Goal: Task Accomplishment & Management: Complete application form

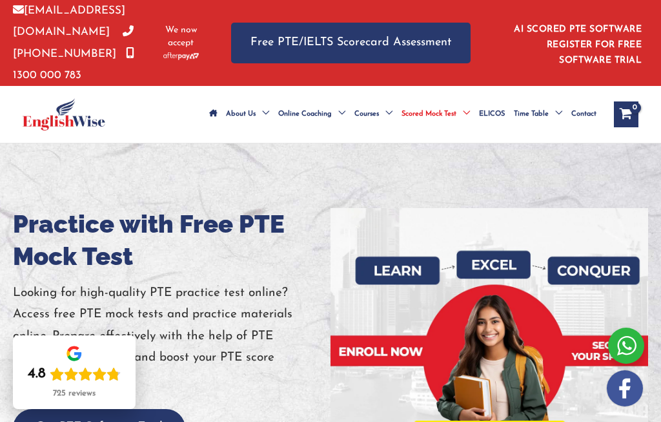
scroll to position [135, 0]
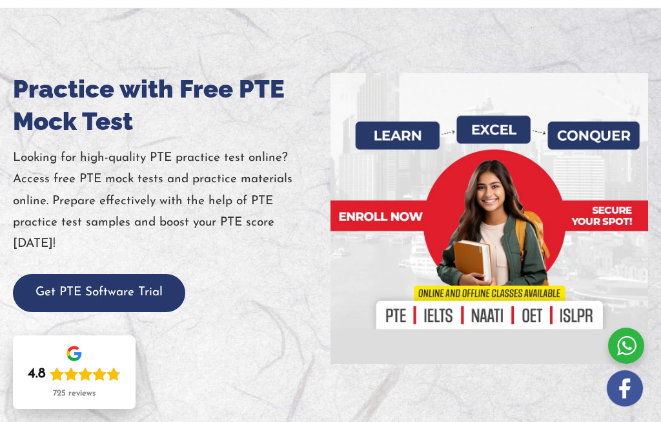
click at [165, 300] on button "Get PTE Software Trial" at bounding box center [99, 293] width 172 height 38
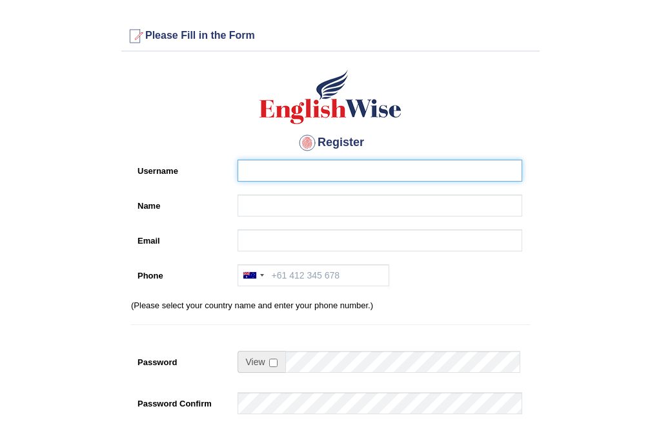
click at [331, 174] on input "Username" at bounding box center [380, 170] width 285 height 22
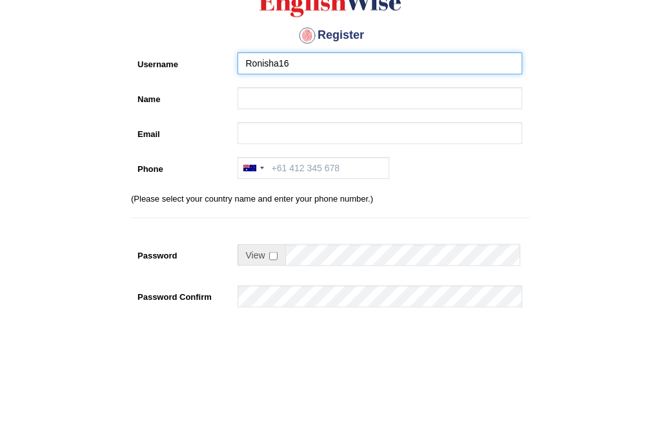
type input "Ronisha16"
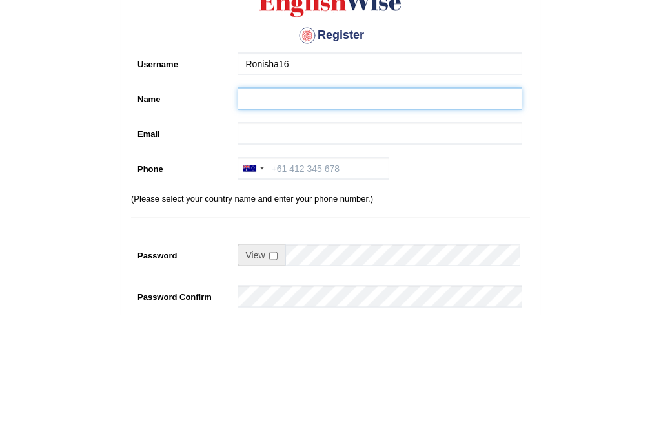
click at [382, 194] on input "Name" at bounding box center [380, 205] width 285 height 22
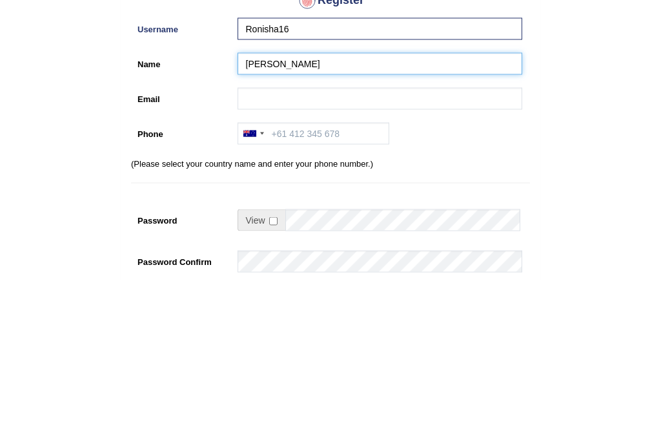
type input "[PERSON_NAME]"
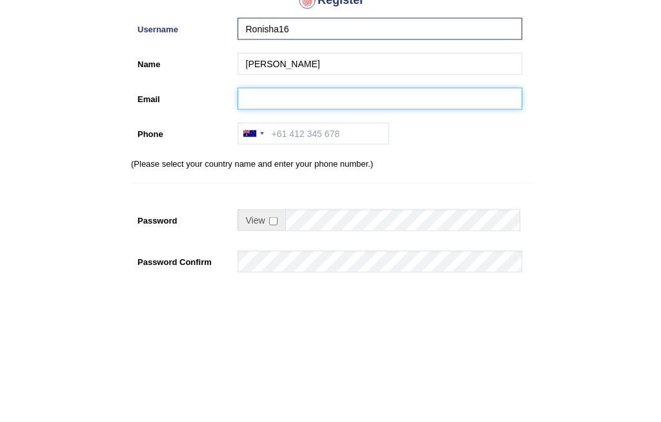
click at [450, 229] on input "Email" at bounding box center [380, 240] width 285 height 22
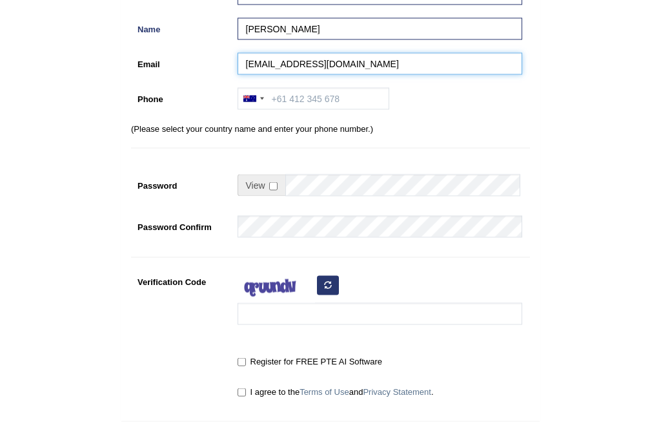
type input "[EMAIL_ADDRESS][DOMAIN_NAME]"
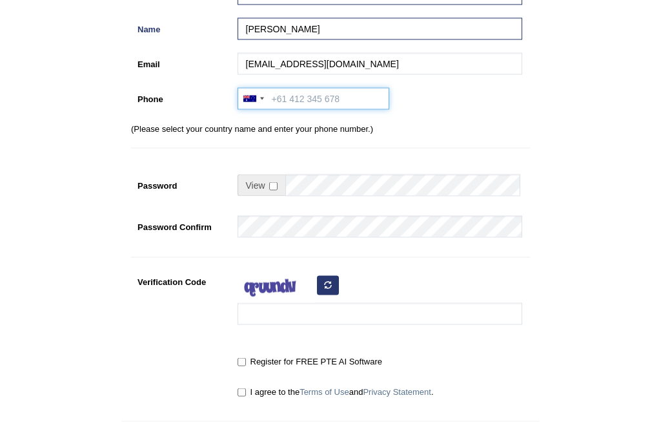
click at [330, 102] on input "Phone" at bounding box center [314, 99] width 152 height 22
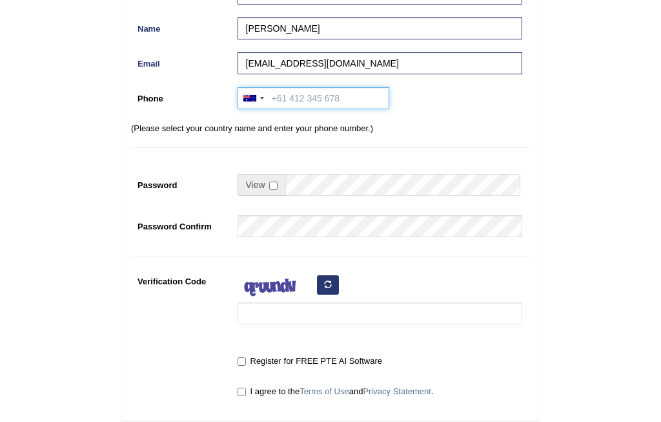
scroll to position [176, 0]
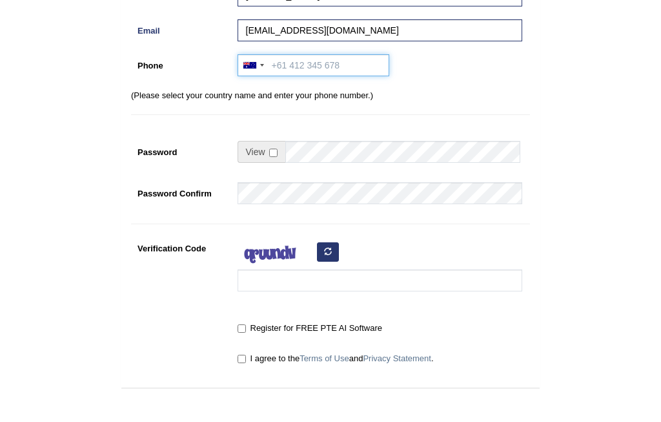
type input "+"
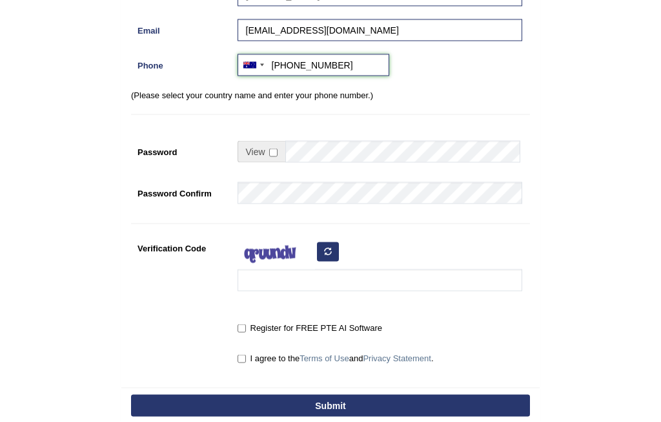
type input "+61 411088577"
click at [275, 152] on input "checkbox" at bounding box center [273, 152] width 8 height 8
checkbox input "true"
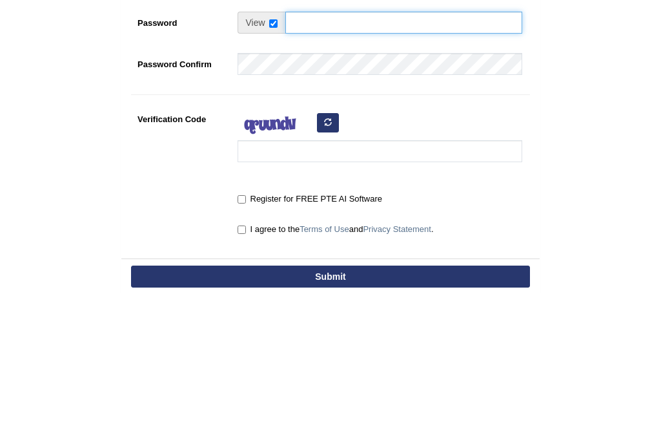
click at [405, 141] on input "Password" at bounding box center [403, 152] width 237 height 22
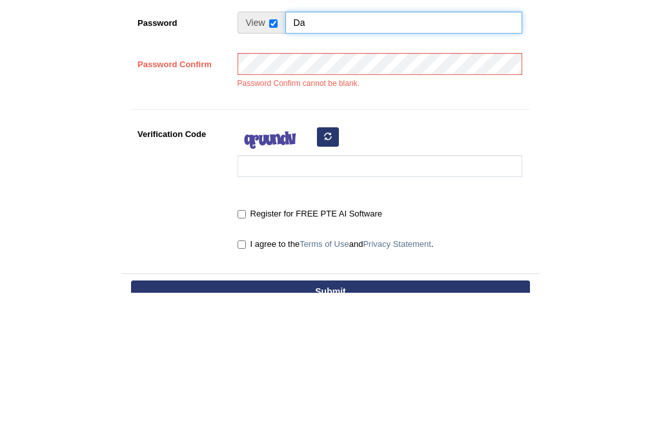
type input "D"
type input "Kathmanndu12#"
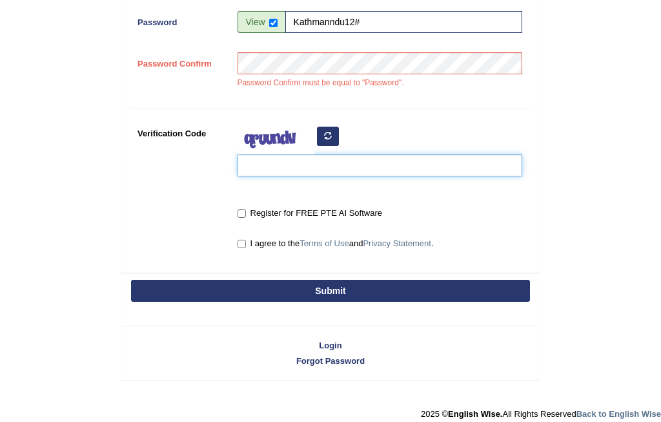
click at [404, 169] on input "Verification Code" at bounding box center [380, 165] width 285 height 22
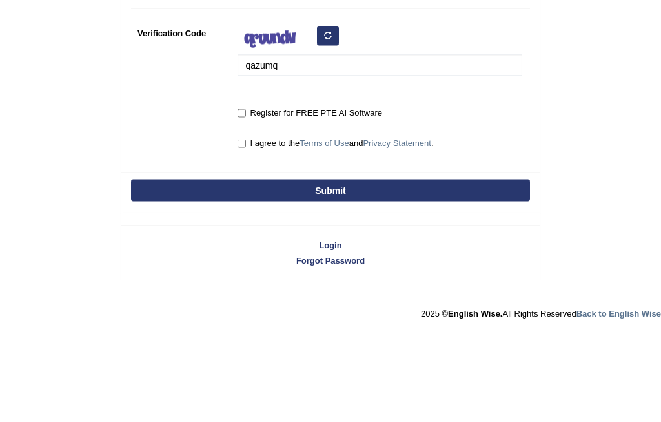
scroll to position [348, 0]
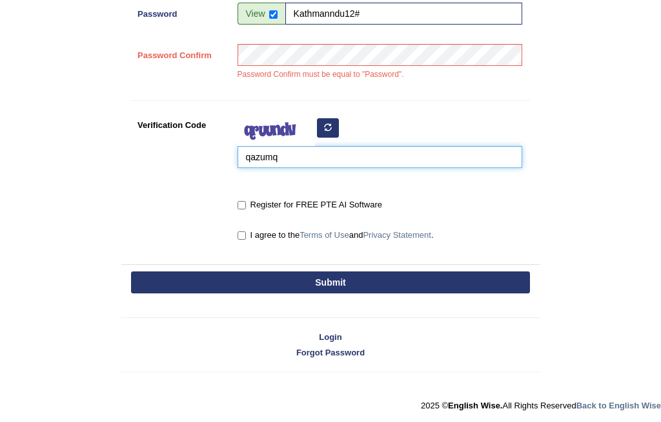
type input "qazumq"
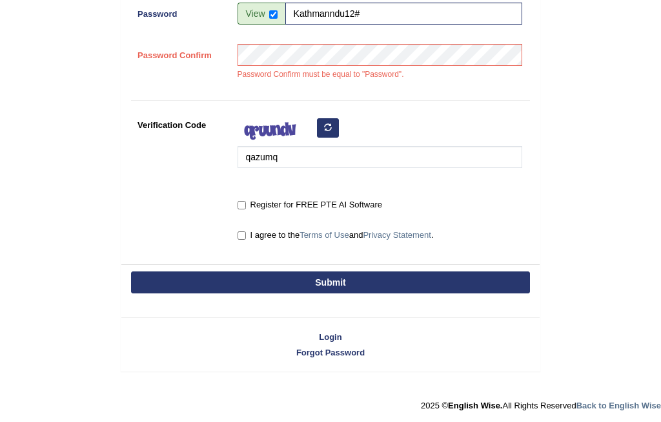
click at [365, 209] on label "Register for FREE PTE AI Software" at bounding box center [310, 204] width 145 height 13
click at [246, 209] on input "Register for FREE PTE AI Software" at bounding box center [242, 205] width 8 height 8
checkbox input "true"
click at [279, 234] on label "I agree to the Terms of Use and Privacy Statement ." at bounding box center [336, 235] width 196 height 13
click at [246, 234] on input "I agree to the Terms of Use and Privacy Statement ." at bounding box center [242, 235] width 8 height 8
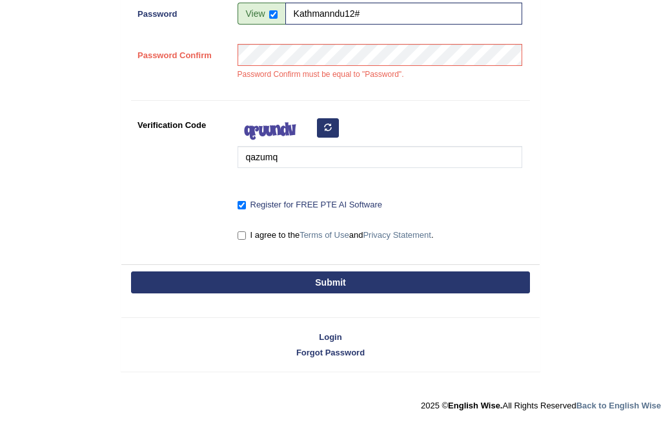
checkbox input "true"
click at [265, 283] on button "Submit" at bounding box center [330, 282] width 399 height 22
type input "+61411088577"
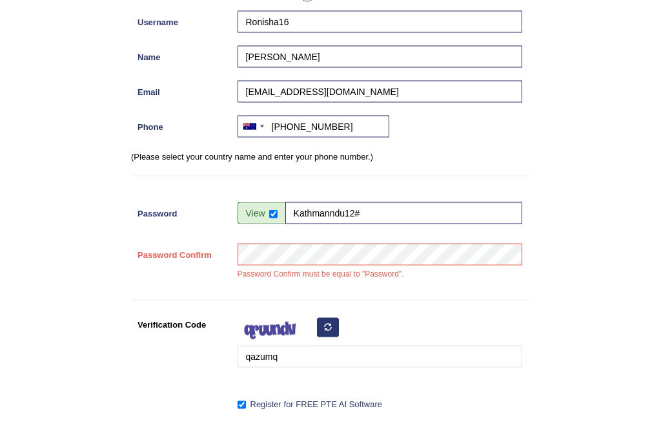
scroll to position [183, 0]
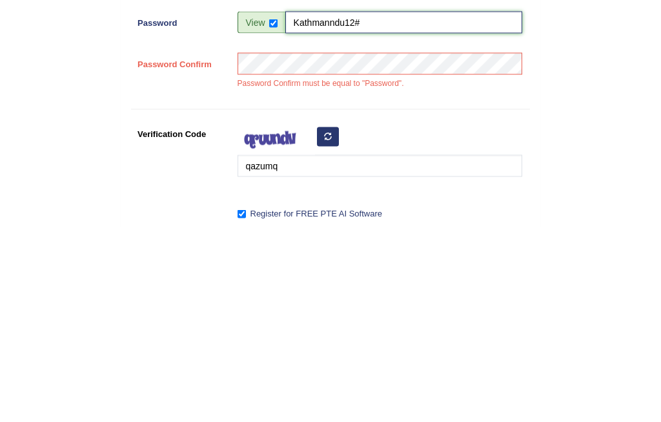
click at [420, 205] on input "Kathmanndu12#" at bounding box center [403, 216] width 237 height 22
type input "Kathmanndu123#"
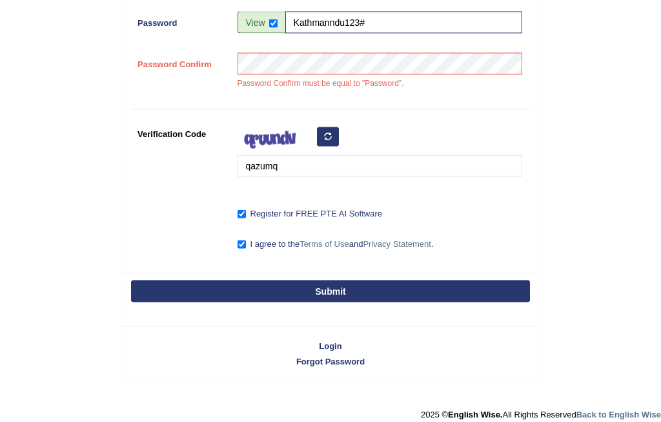
scroll to position [377, 0]
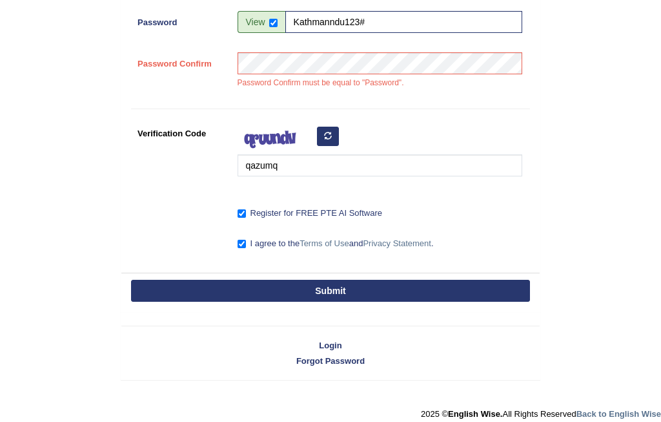
click at [387, 295] on button "Submit" at bounding box center [330, 291] width 399 height 22
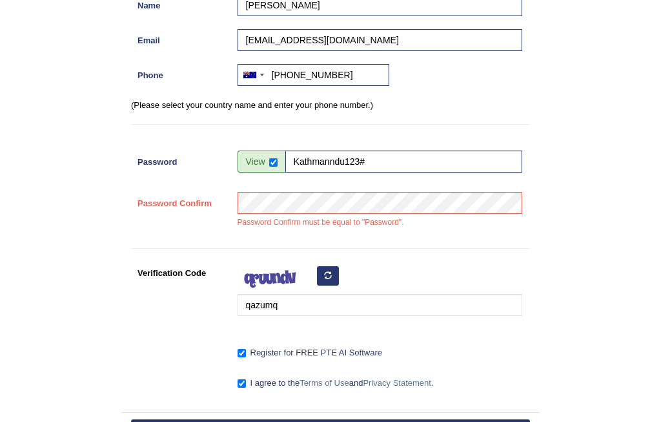
scroll to position [205, 0]
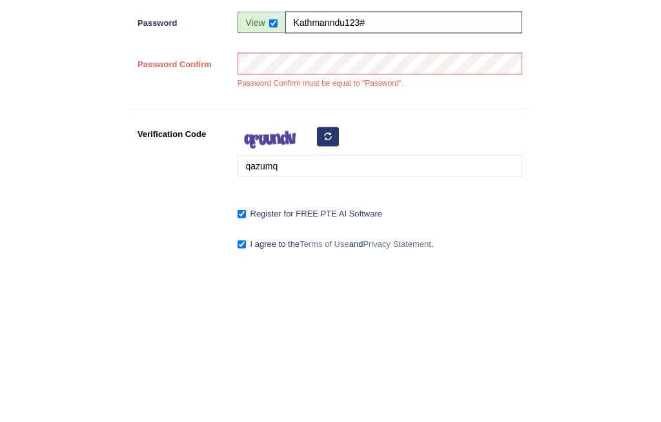
click at [269, 190] on input "checkbox" at bounding box center [273, 194] width 8 height 8
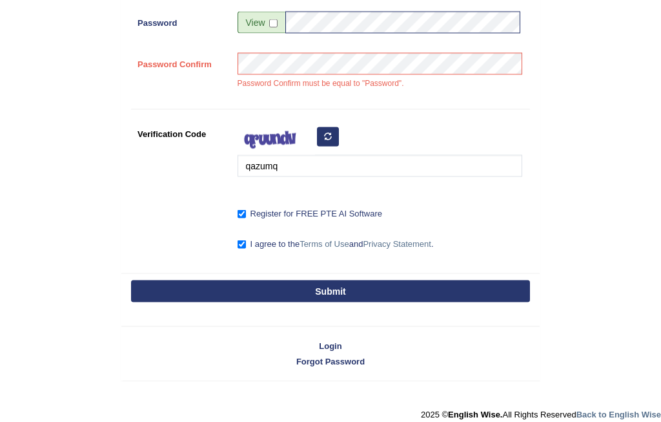
scroll to position [377, 0]
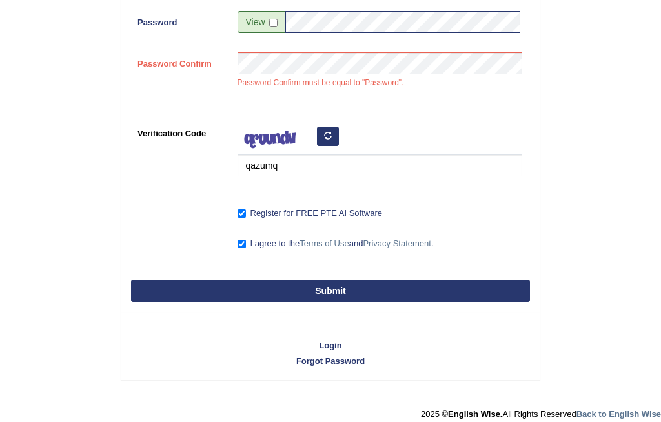
click at [277, 19] on input "checkbox" at bounding box center [273, 23] width 8 height 8
checkbox input "true"
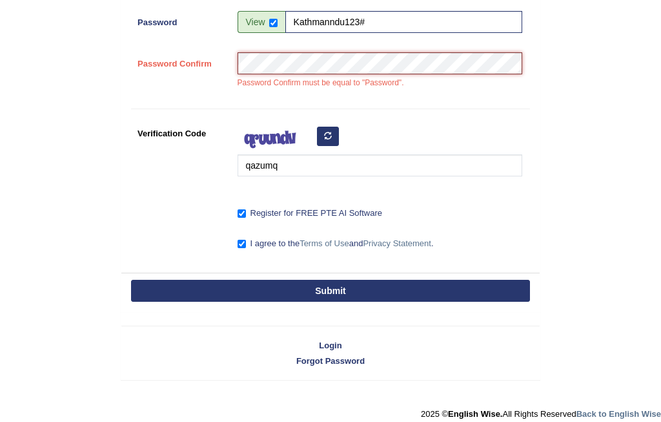
scroll to position [376, 0]
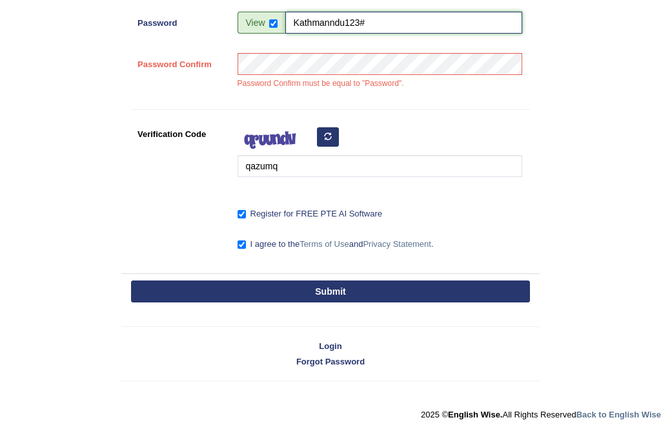
click at [332, 25] on input "Kathmanndu123#" at bounding box center [403, 23] width 237 height 22
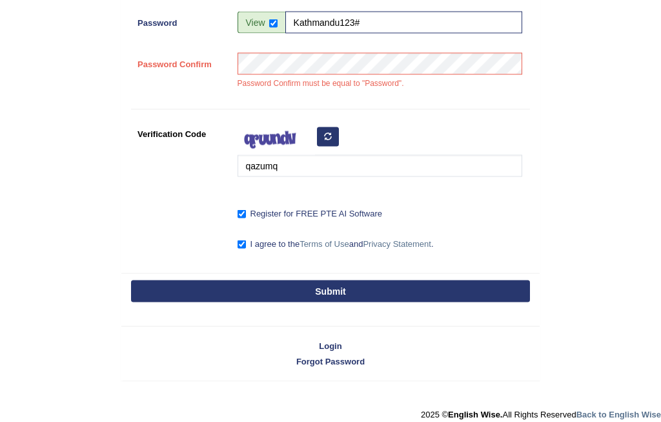
scroll to position [377, 0]
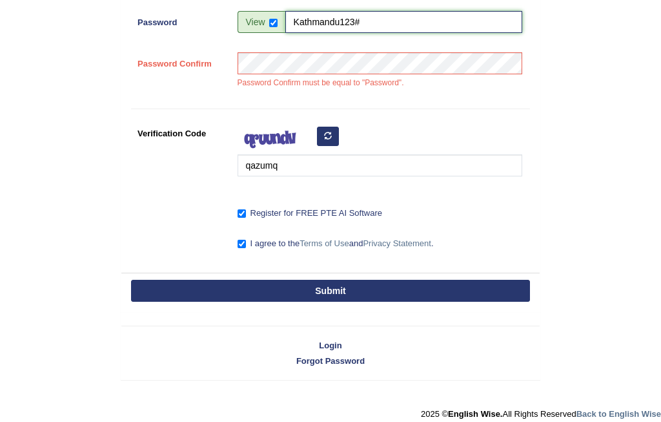
type input "Kathmandu123#"
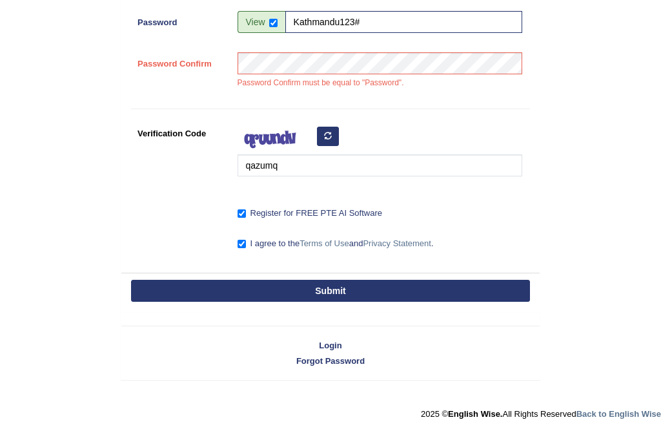
click at [405, 300] on button "Submit" at bounding box center [330, 291] width 399 height 22
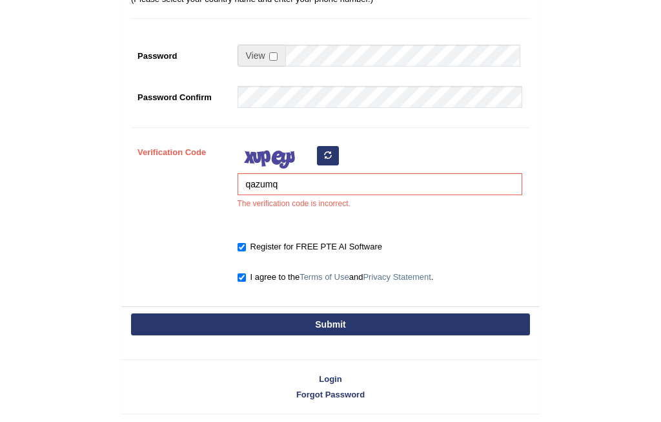
scroll to position [385, 0]
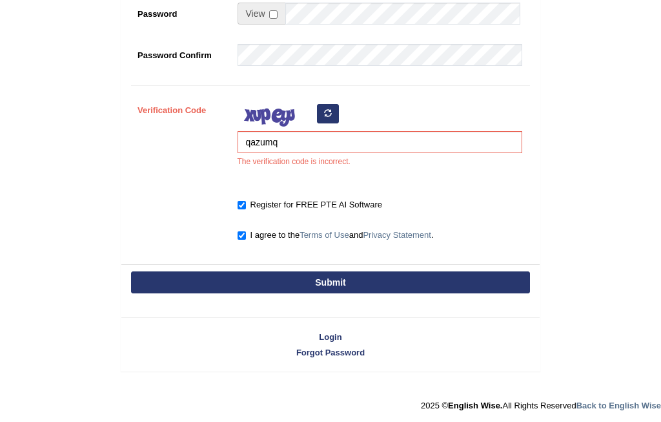
click at [331, 112] on icon "button" at bounding box center [328, 113] width 8 height 8
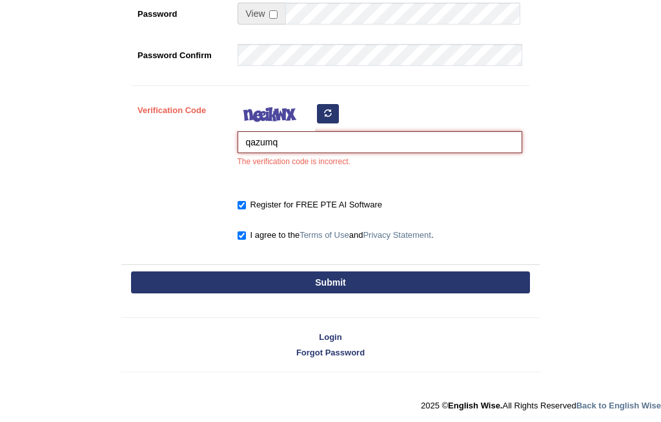
click at [321, 147] on input "qazumq" at bounding box center [380, 142] width 285 height 22
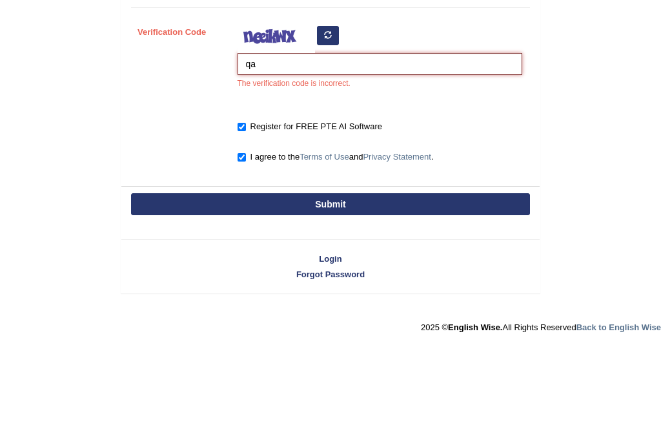
type input "q"
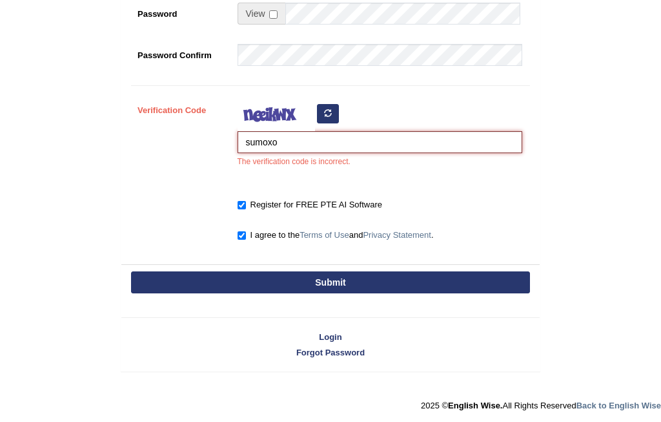
type input "sumoxo"
click at [444, 284] on button "Submit" at bounding box center [330, 282] width 399 height 22
type input "+61411088577"
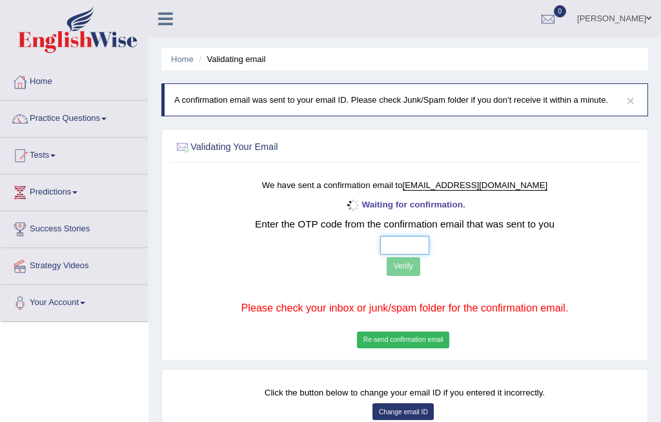
click at [380, 254] on input "text" at bounding box center [405, 245] width 50 height 19
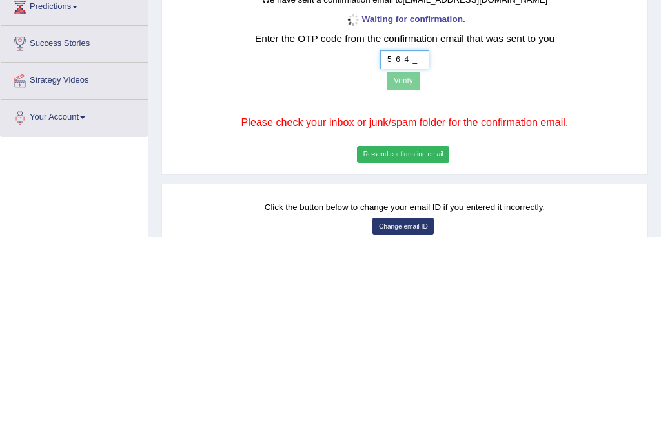
type input "5 6 4 7"
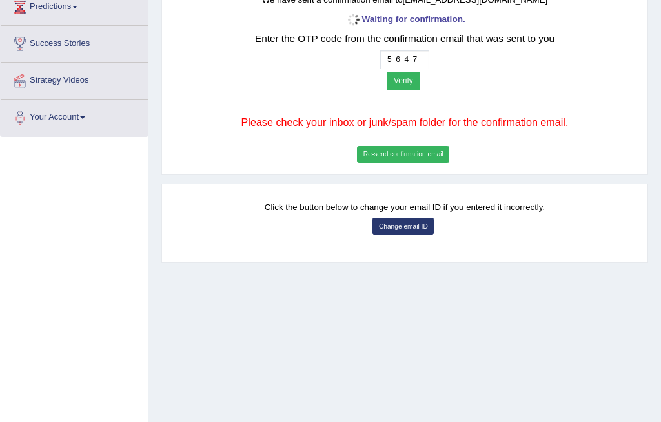
click at [387, 83] on button "Verify" at bounding box center [404, 81] width 34 height 19
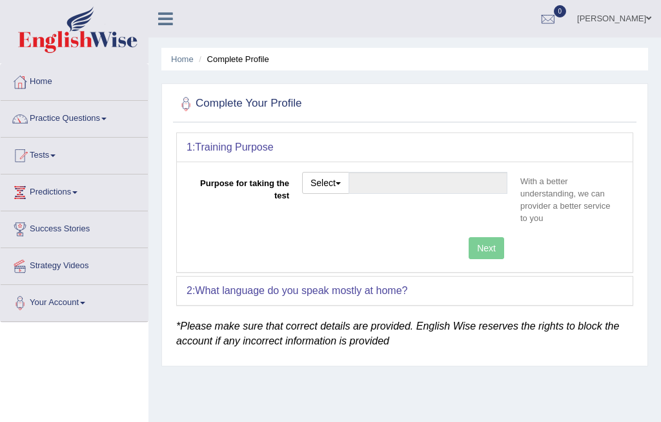
click at [344, 183] on button "Select" at bounding box center [325, 183] width 47 height 22
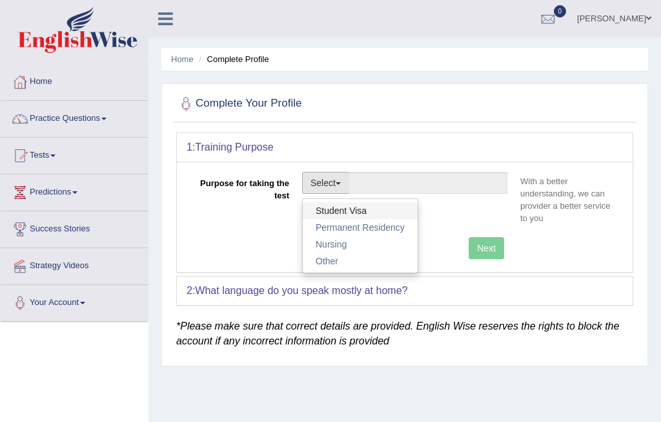
click at [357, 210] on link "Student Visa" at bounding box center [360, 210] width 115 height 17
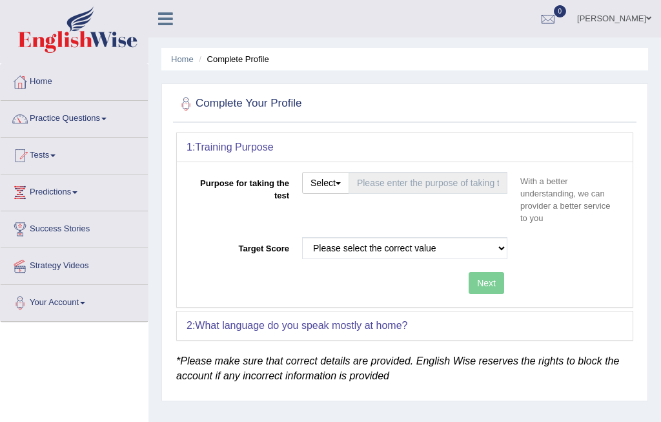
type input "Student Visa"
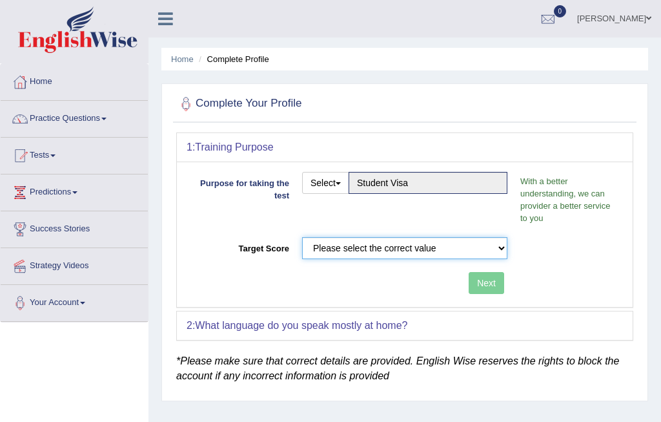
click at [373, 249] on select "Please select the correct value 50 (6 bands) 58 (6.5 bands) 65 (7 bands) 79 (8 …" at bounding box center [404, 248] width 205 height 22
select select "65"
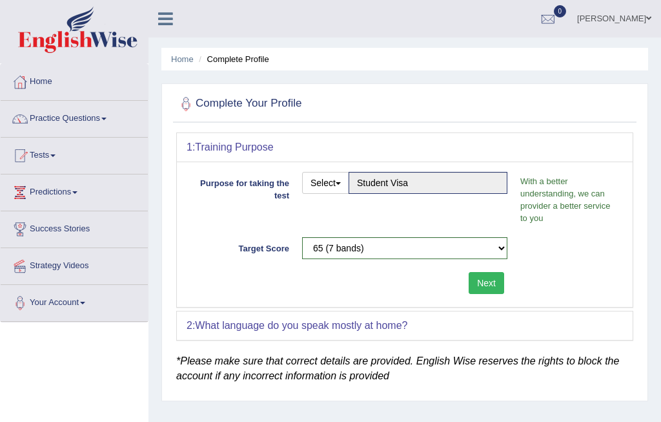
click at [491, 286] on button "Next" at bounding box center [487, 283] width 36 height 22
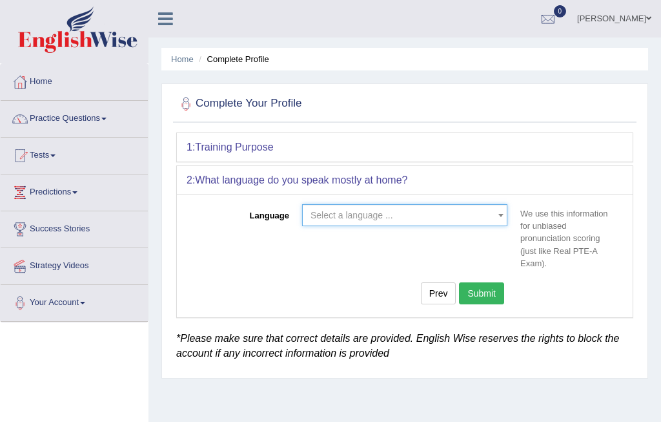
click at [459, 212] on span "Select a language ..." at bounding box center [401, 215] width 181 height 13
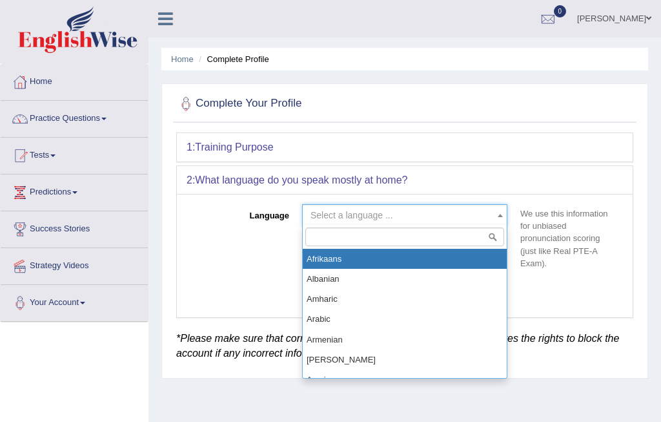
click at [398, 245] on input "search" at bounding box center [404, 236] width 199 height 19
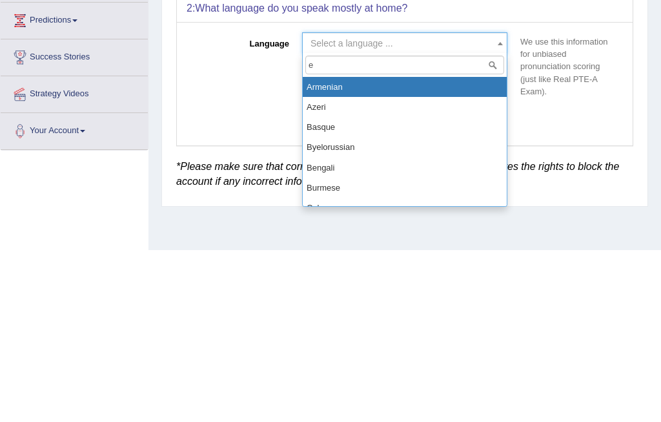
type input "en"
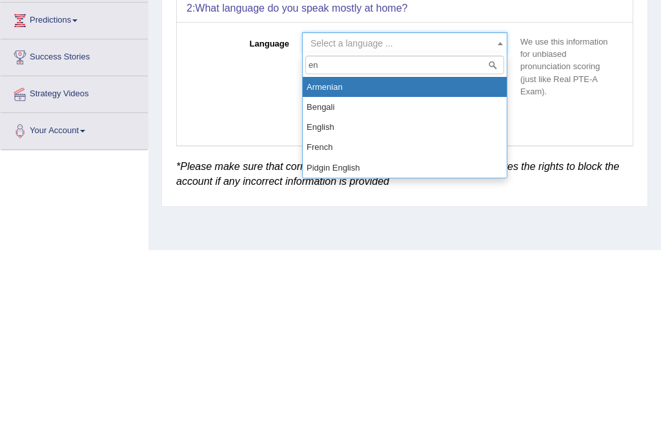
select select "English"
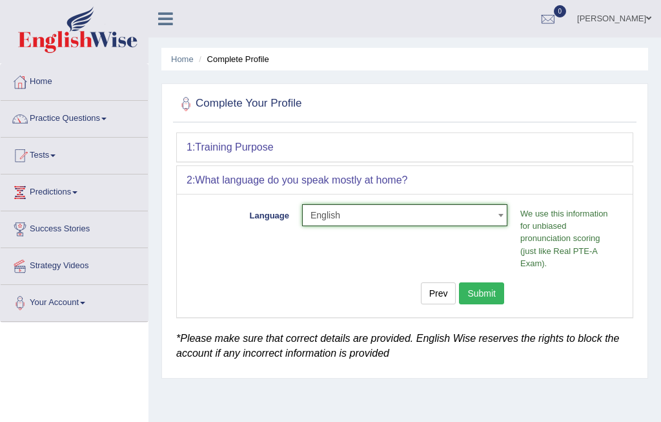
click at [484, 296] on button "Submit" at bounding box center [481, 293] width 45 height 22
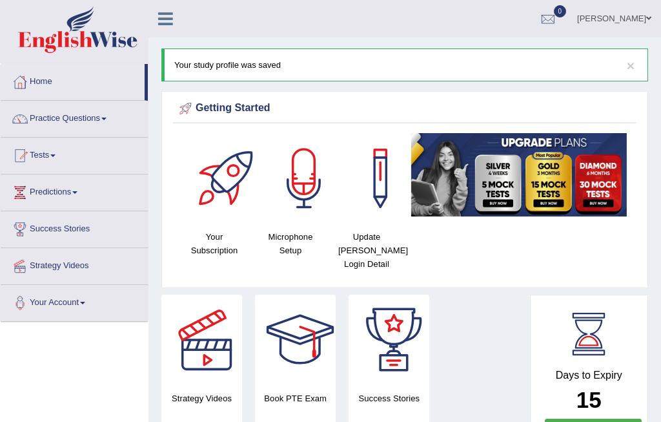
click at [52, 151] on link "Tests" at bounding box center [74, 154] width 147 height 32
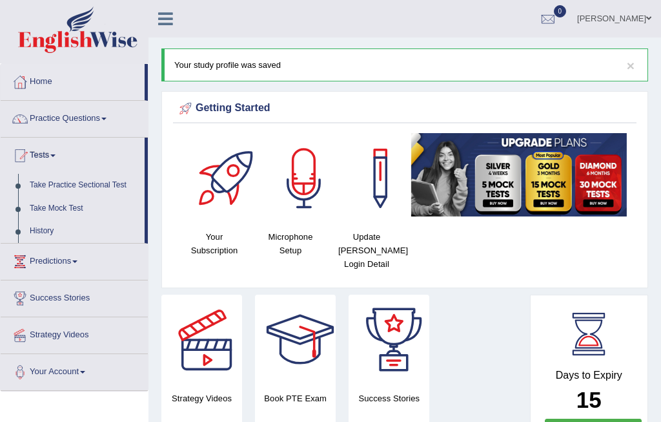
click at [63, 207] on div at bounding box center [330, 211] width 661 height 422
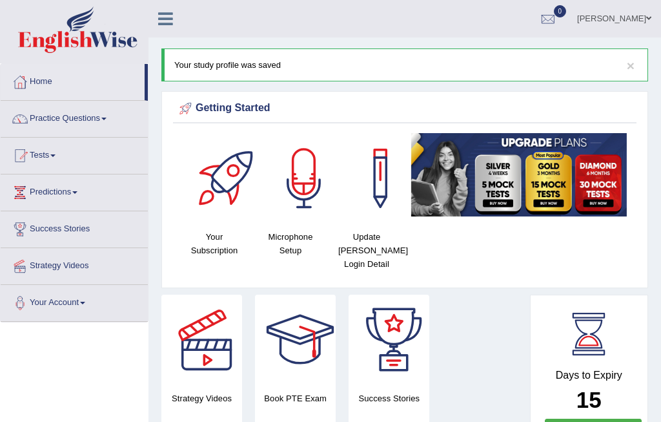
click at [58, 166] on link "Tests" at bounding box center [74, 154] width 147 height 32
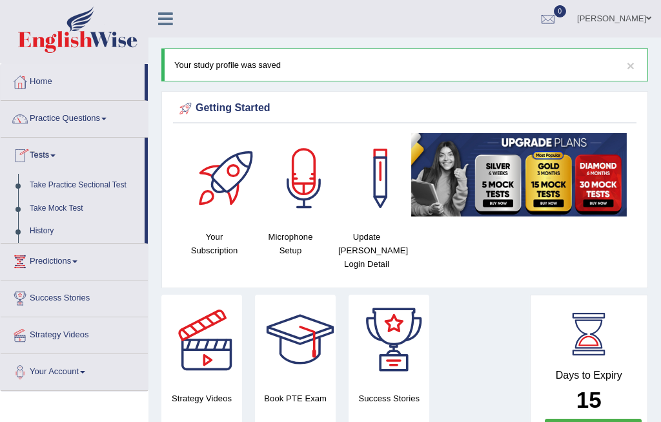
click at [76, 206] on div at bounding box center [330, 211] width 661 height 422
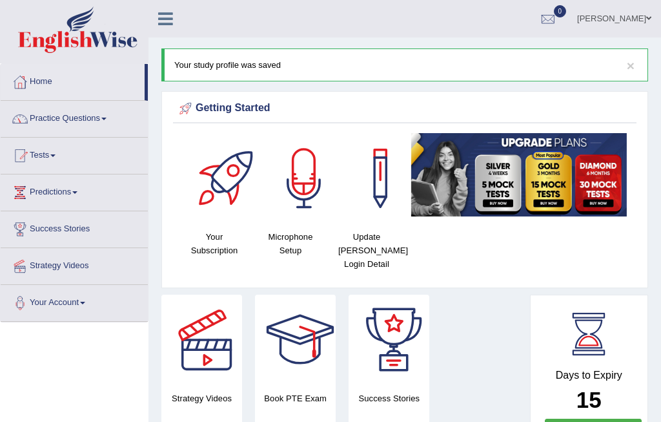
click at [99, 120] on link "Practice Questions" at bounding box center [74, 117] width 147 height 32
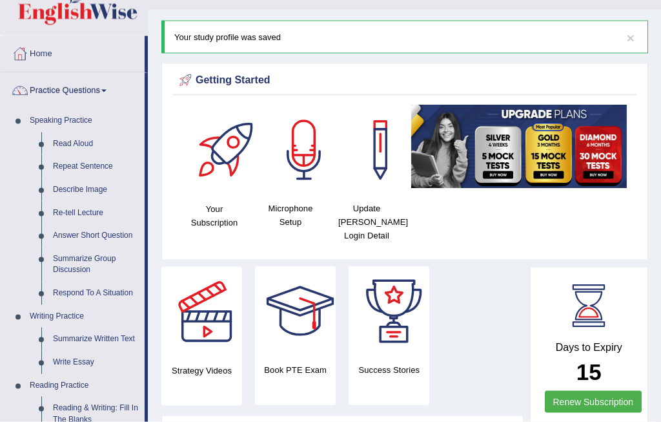
scroll to position [25, 0]
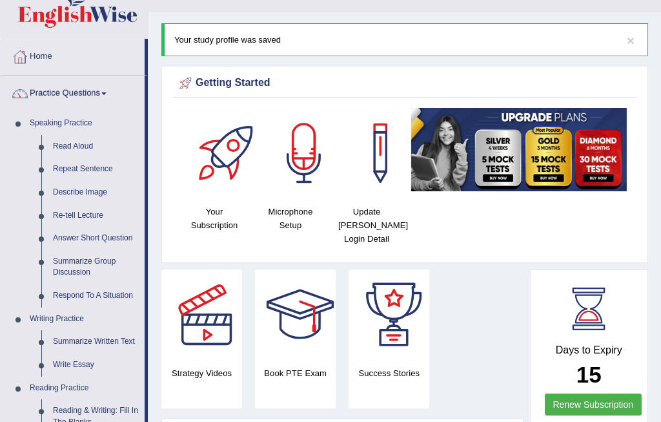
click at [109, 86] on div at bounding box center [330, 211] width 661 height 422
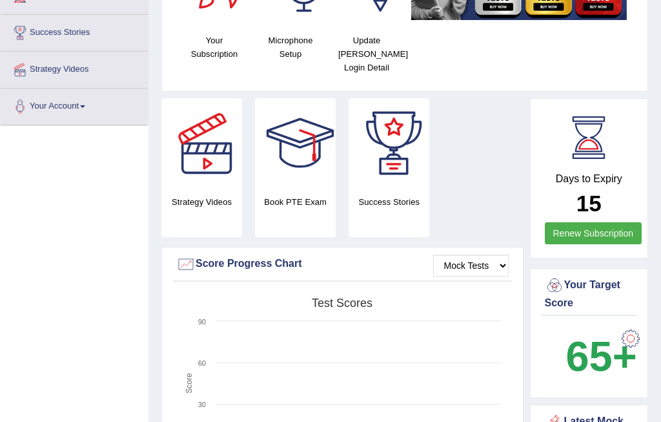
scroll to position [167, 0]
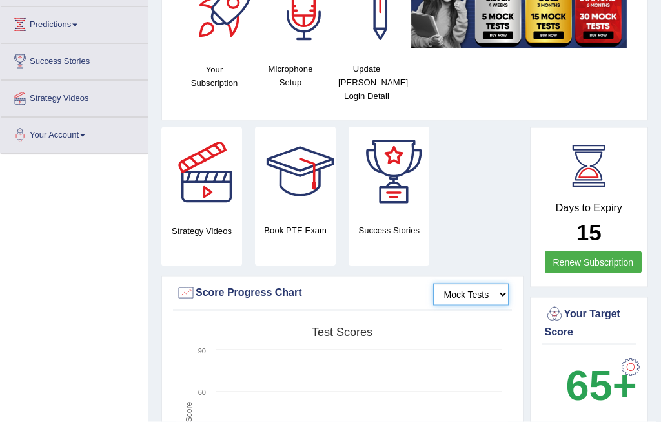
click at [486, 294] on select "Mock Tests" at bounding box center [471, 294] width 76 height 22
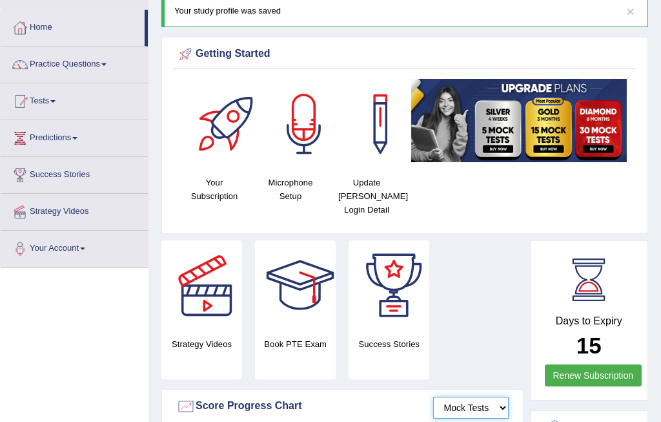
scroll to position [0, 0]
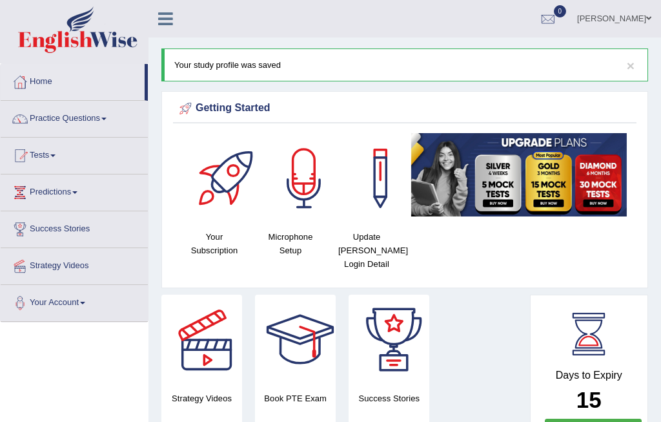
click at [58, 163] on link "Tests" at bounding box center [74, 154] width 147 height 32
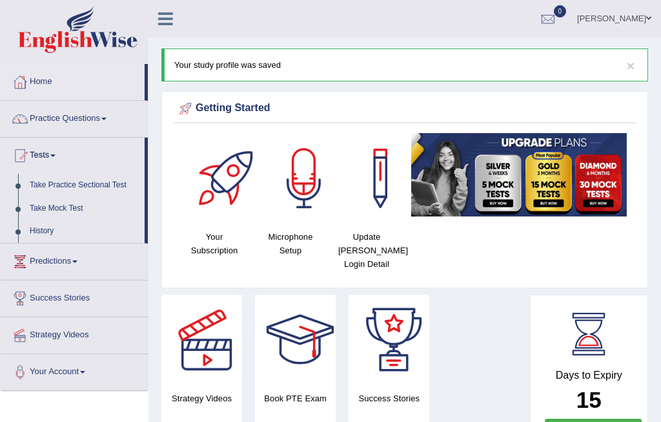
click at [32, 154] on div at bounding box center [330, 211] width 661 height 422
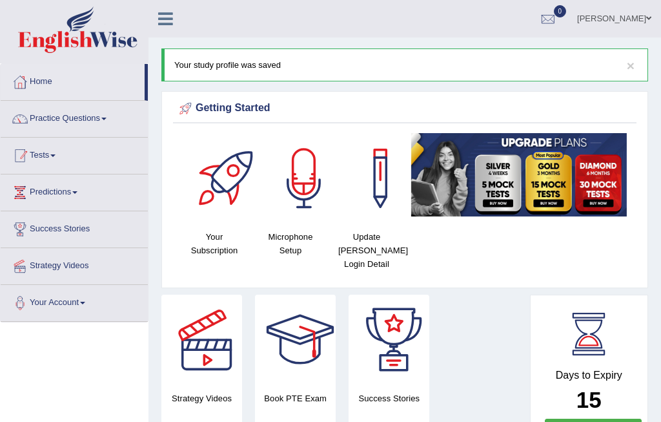
click at [43, 163] on link "Tests" at bounding box center [74, 154] width 147 height 32
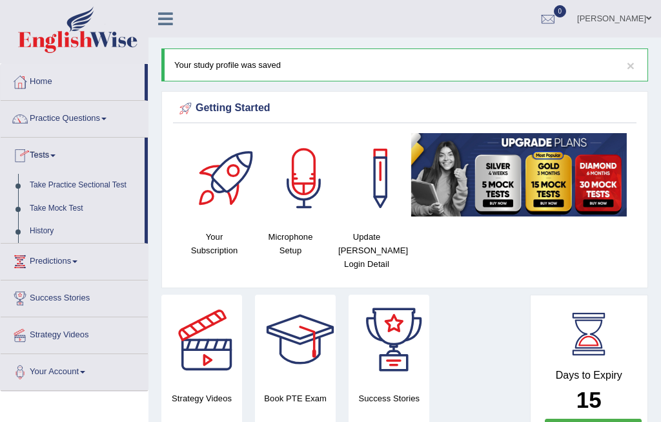
click at [60, 200] on div at bounding box center [330, 211] width 661 height 422
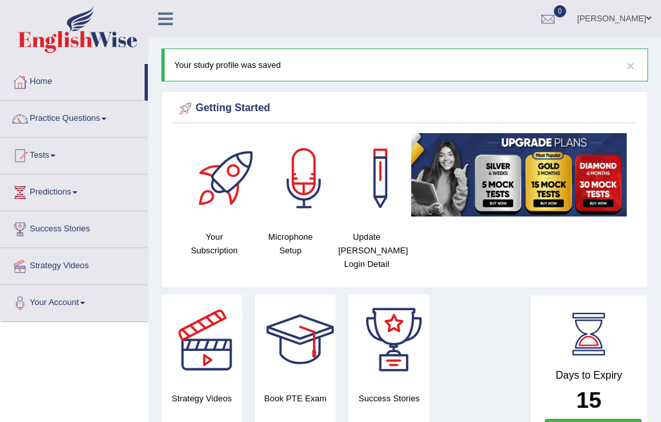
click at [166, 20] on icon at bounding box center [165, 18] width 15 height 17
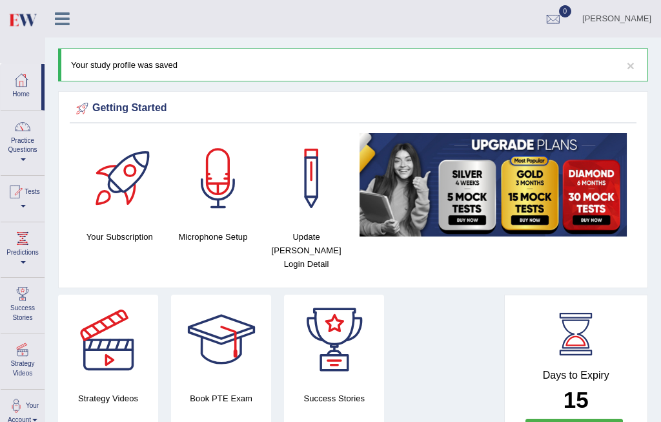
click at [64, 22] on icon at bounding box center [62, 18] width 15 height 17
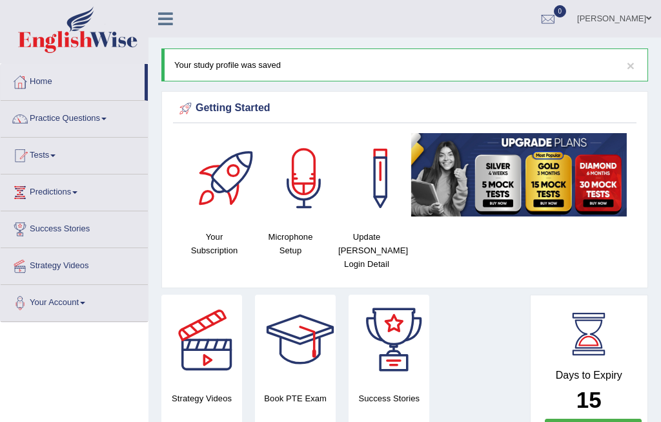
click at [29, 161] on div at bounding box center [19, 155] width 19 height 19
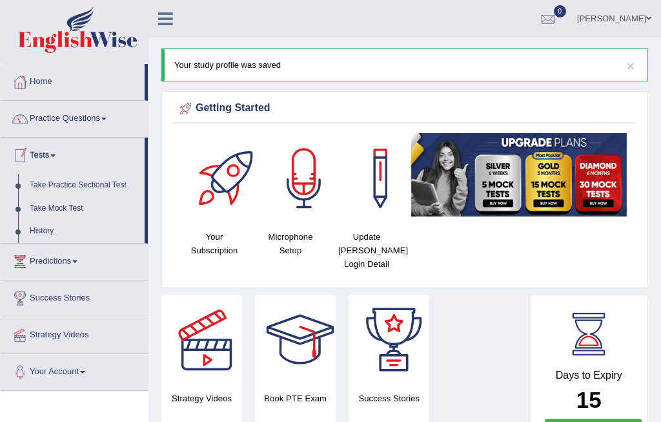
click at [28, 211] on div at bounding box center [330, 211] width 661 height 422
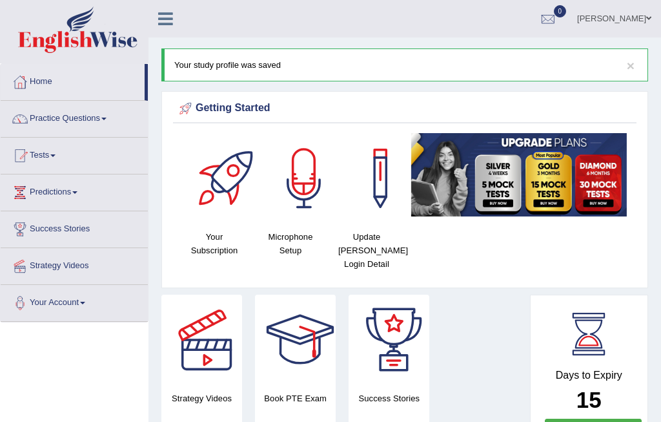
click at [61, 158] on link "Tests" at bounding box center [74, 154] width 147 height 32
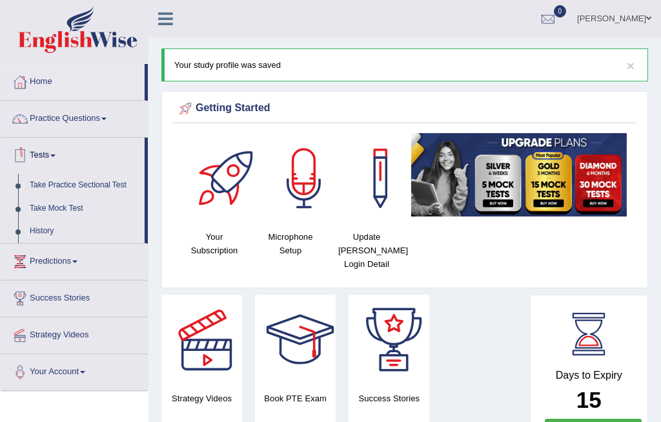
click at [98, 187] on div at bounding box center [330, 211] width 661 height 422
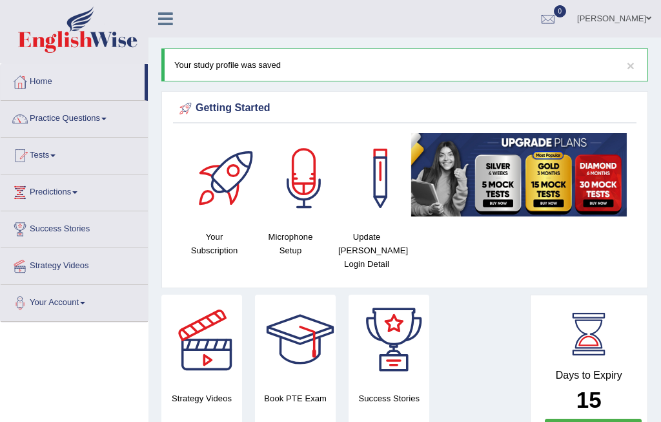
click at [73, 200] on link "Predictions" at bounding box center [74, 190] width 147 height 32
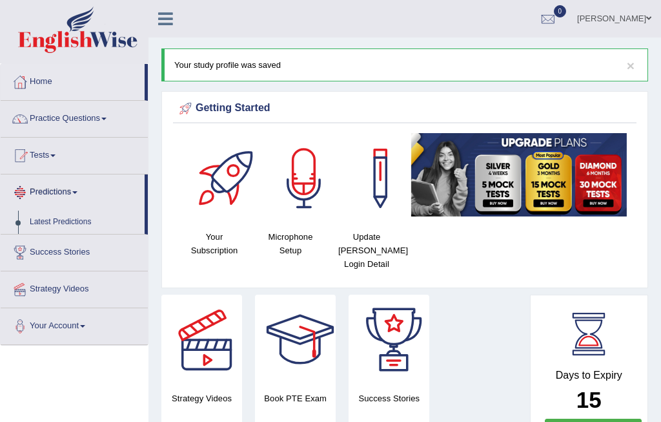
click at [65, 192] on div at bounding box center [330, 211] width 661 height 422
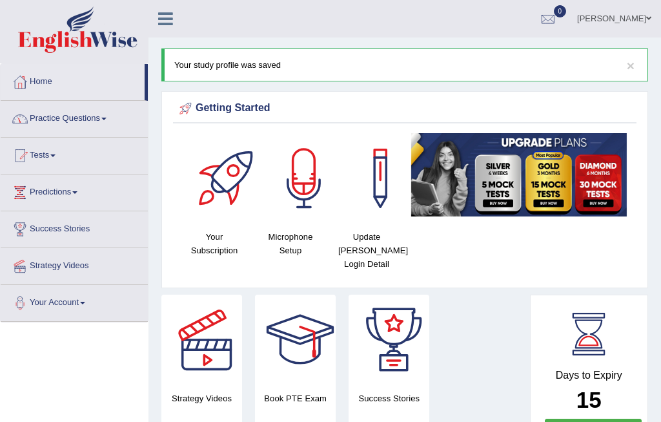
click at [100, 122] on link "Practice Questions" at bounding box center [74, 117] width 147 height 32
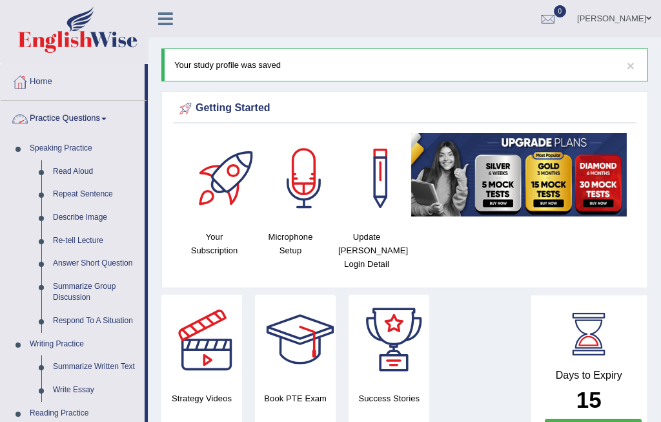
click at [79, 147] on div at bounding box center [330, 211] width 661 height 422
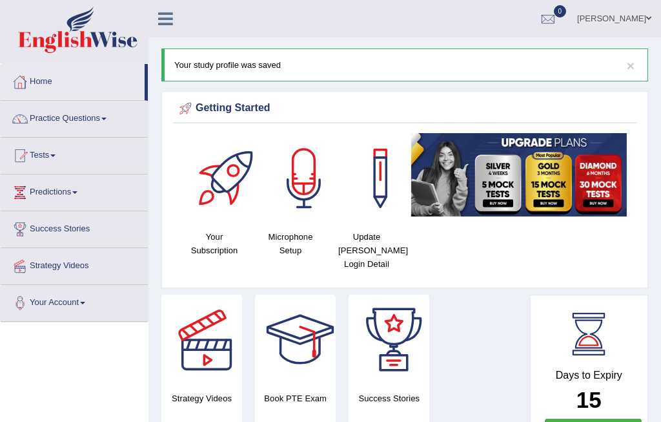
click at [37, 82] on link "Home" at bounding box center [73, 80] width 144 height 32
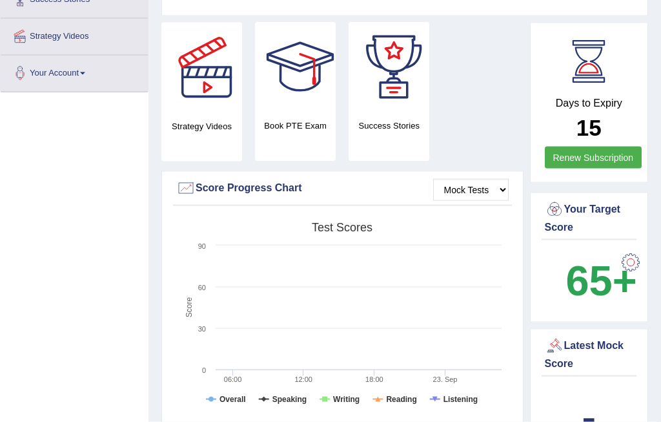
scroll to position [231, 0]
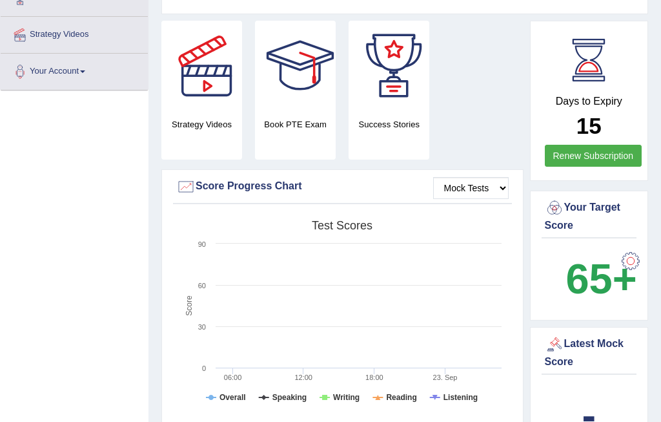
click at [238, 380] on text "06:00" at bounding box center [233, 377] width 18 height 8
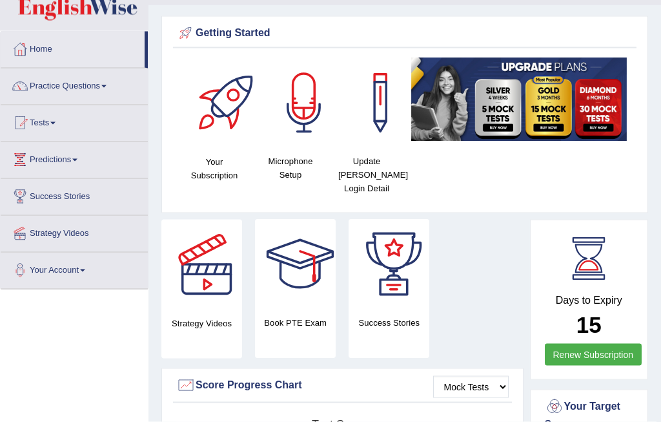
scroll to position [0, 0]
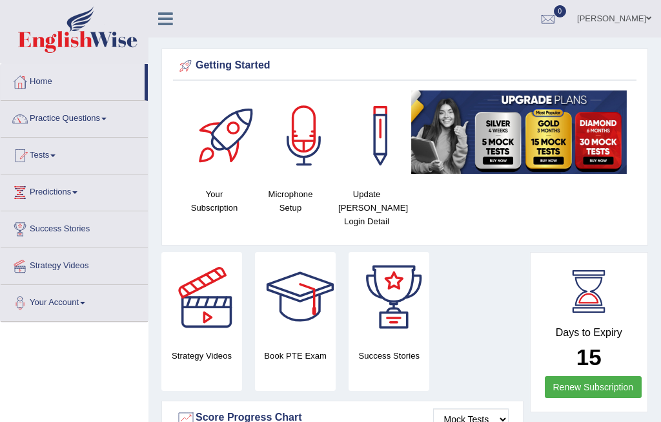
click at [236, 125] on div at bounding box center [228, 135] width 90 height 90
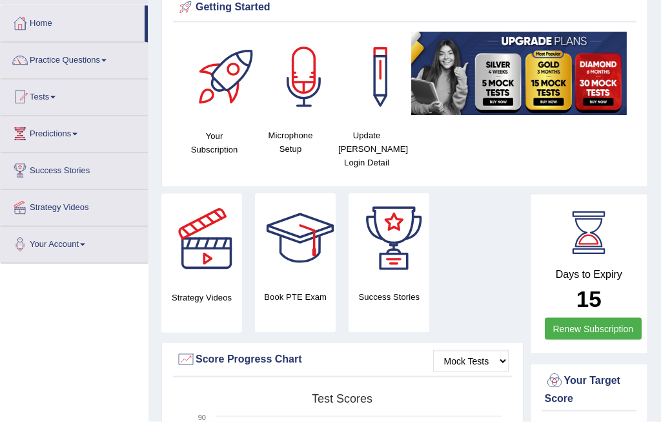
scroll to position [57, 0]
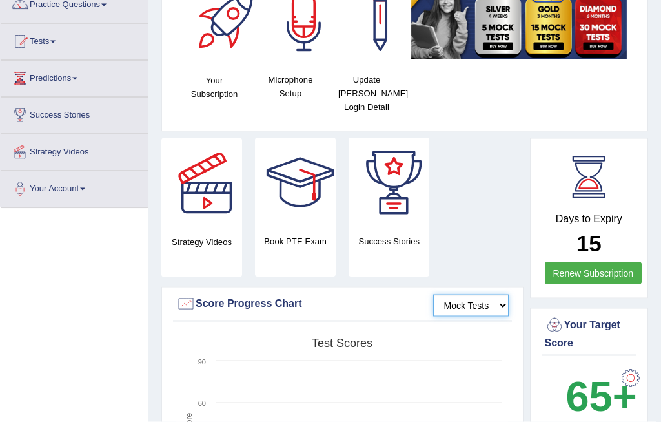
click at [487, 300] on select "Mock Tests" at bounding box center [471, 305] width 76 height 22
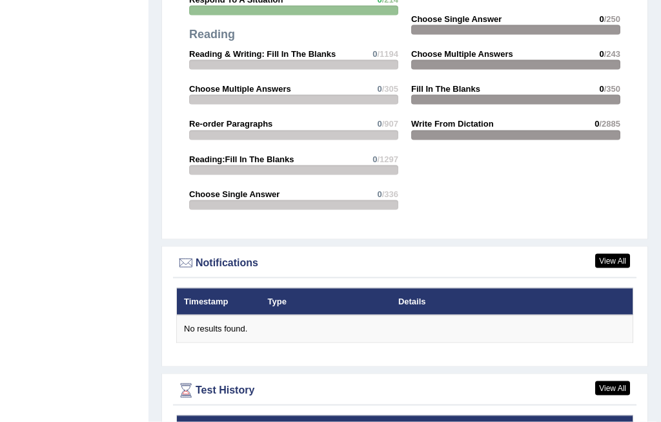
scroll to position [1402, 0]
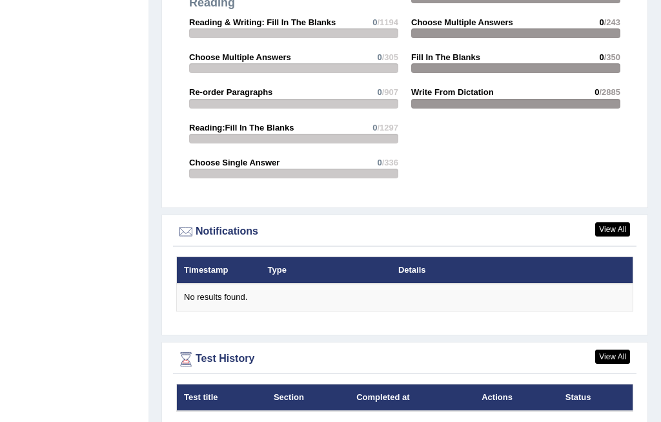
click at [616, 349] on link "View All" at bounding box center [612, 356] width 35 height 14
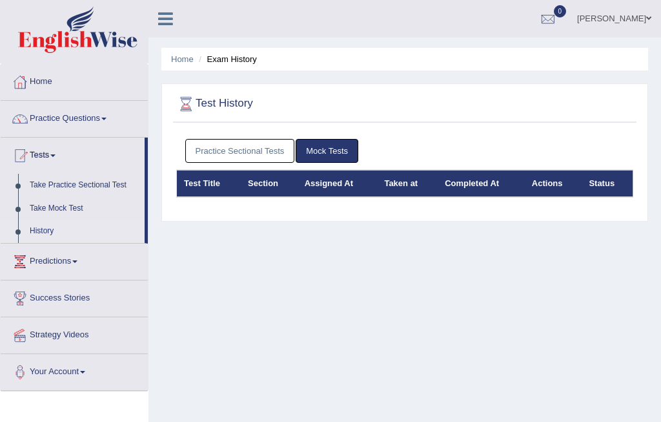
click at [118, 189] on link "Take Practice Sectional Test" at bounding box center [84, 185] width 121 height 23
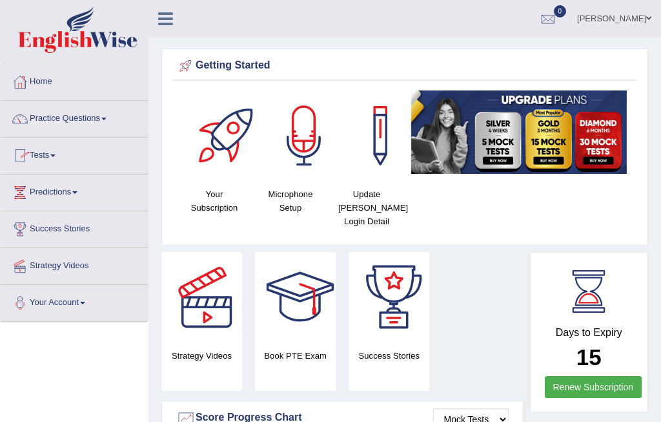
click at [54, 161] on link "Tests" at bounding box center [74, 154] width 147 height 32
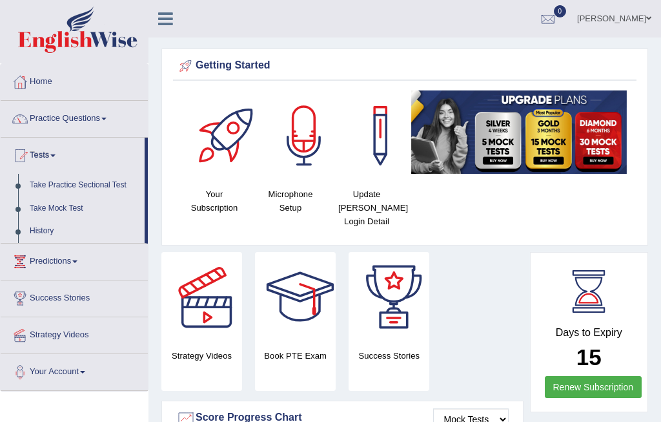
click at [105, 188] on div at bounding box center [330, 211] width 661 height 422
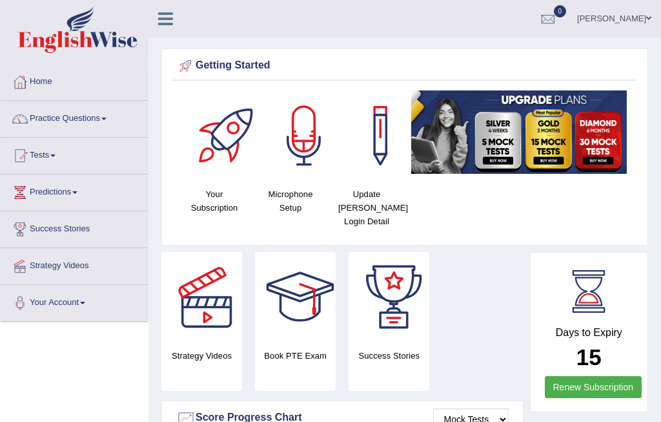
click at [49, 166] on link "Tests" at bounding box center [74, 154] width 147 height 32
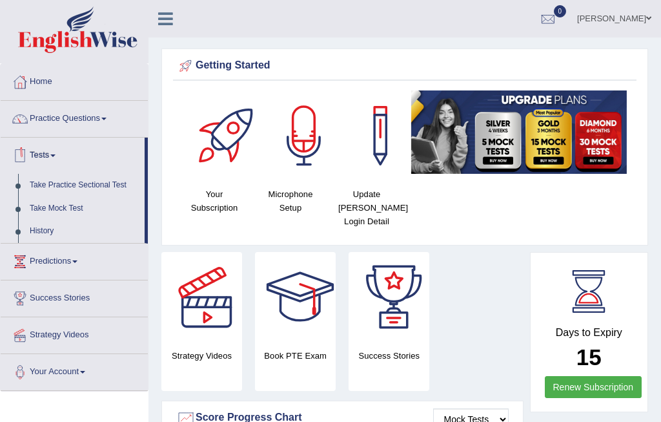
click at [53, 182] on div at bounding box center [330, 211] width 661 height 422
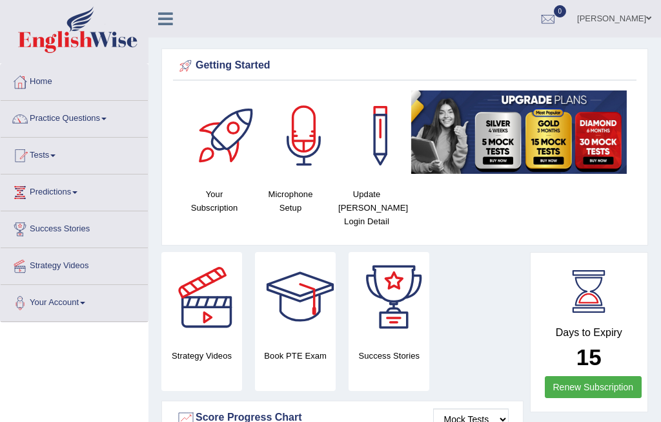
click at [59, 159] on link "Tests" at bounding box center [74, 154] width 147 height 32
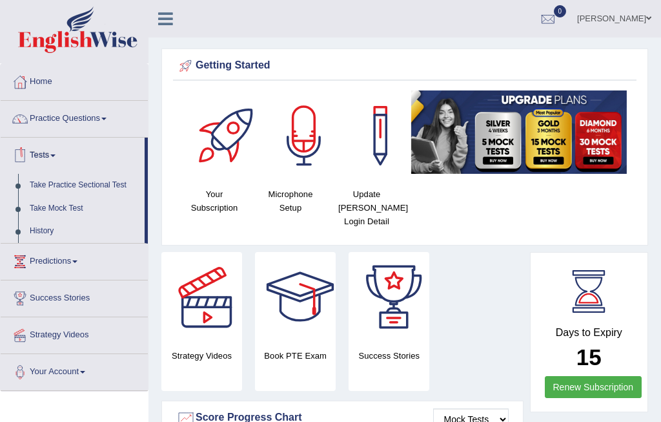
click at [39, 212] on div at bounding box center [330, 211] width 661 height 422
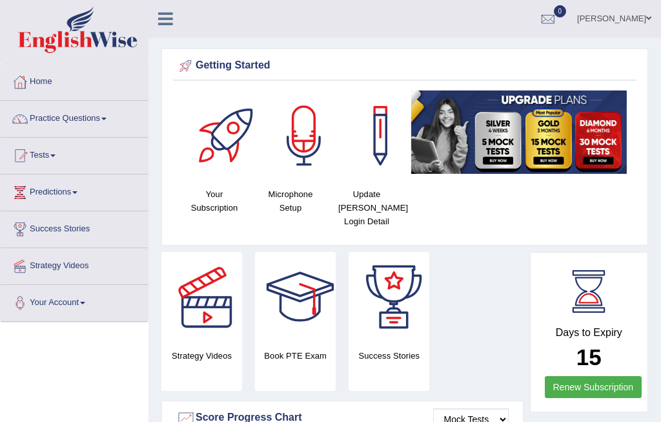
click at [48, 159] on link "Tests" at bounding box center [74, 154] width 147 height 32
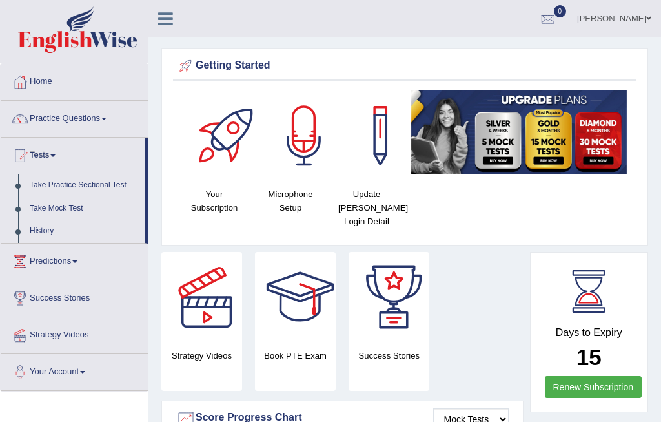
click at [35, 234] on div at bounding box center [330, 211] width 661 height 422
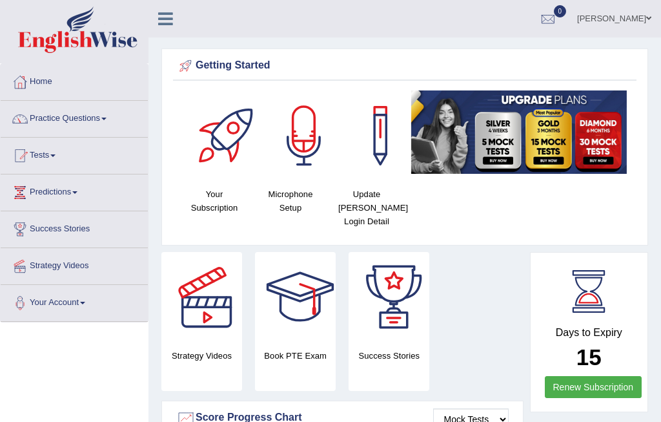
click at [87, 118] on link "Practice Questions" at bounding box center [74, 117] width 147 height 32
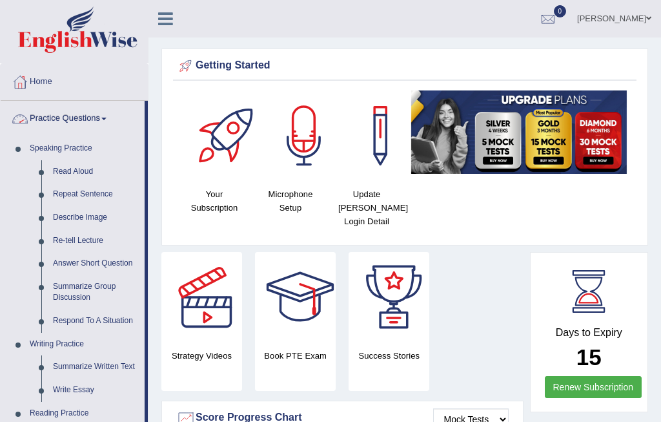
click at [69, 155] on div at bounding box center [330, 211] width 661 height 422
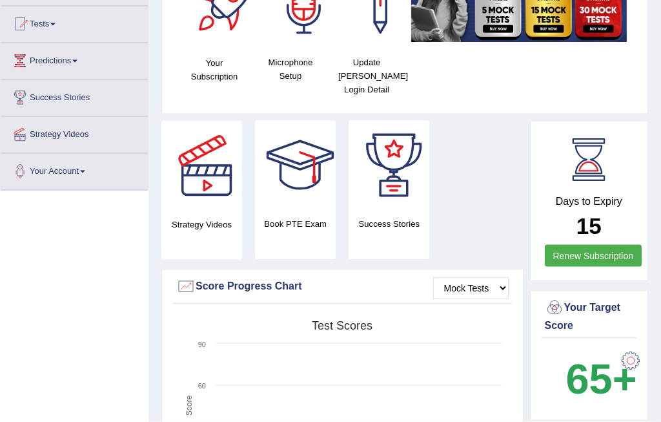
scroll to position [136, 0]
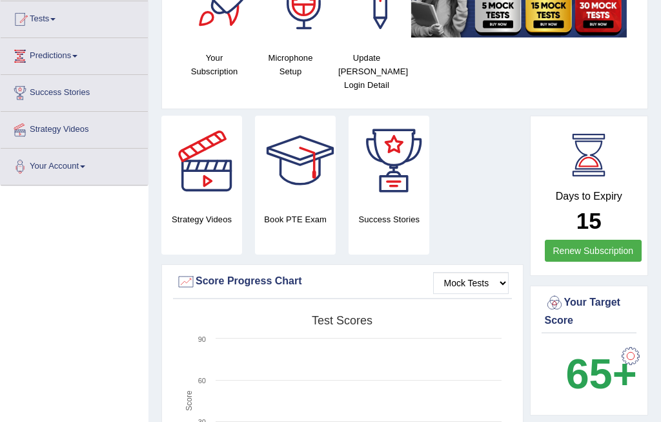
click at [321, 194] on div at bounding box center [300, 161] width 90 height 90
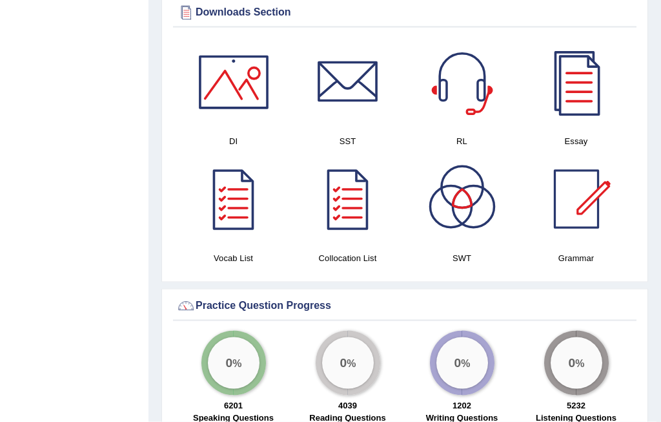
scroll to position [699, 0]
click at [264, 74] on div at bounding box center [234, 82] width 90 height 90
click at [590, 83] on div at bounding box center [576, 82] width 90 height 90
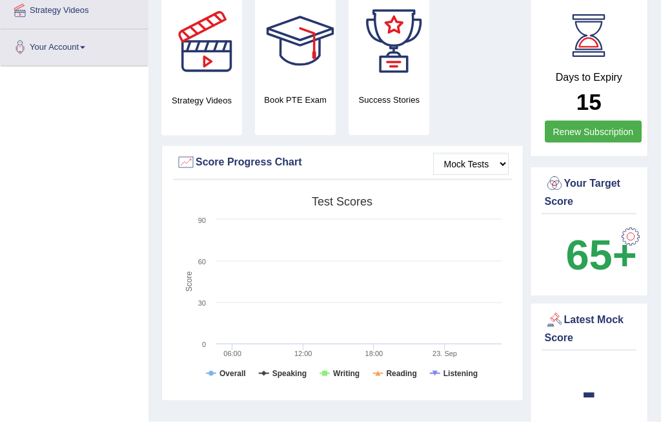
scroll to position [256, 0]
click at [499, 159] on select "Mock Tests" at bounding box center [471, 163] width 76 height 22
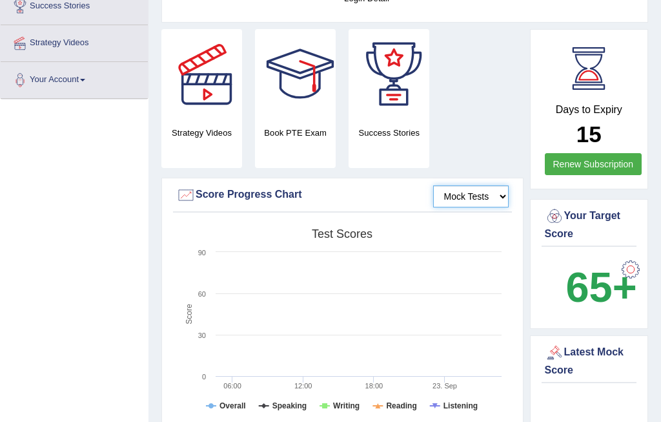
scroll to position [0, 0]
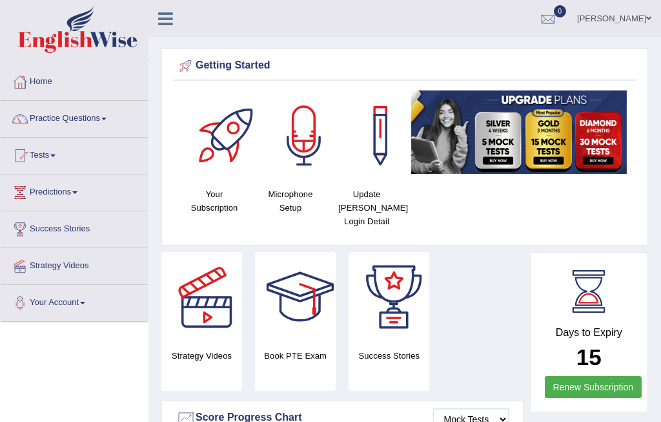
click at [302, 349] on h4 "Book PTE Exam" at bounding box center [295, 356] width 81 height 14
click at [507, 139] on img at bounding box center [519, 131] width 216 height 83
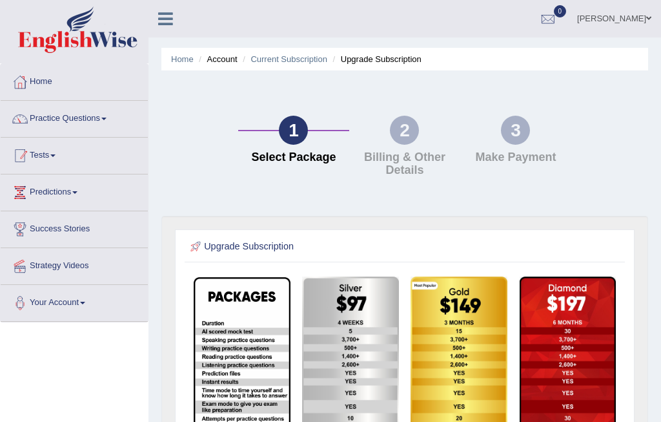
click at [46, 150] on link "Tests" at bounding box center [74, 154] width 147 height 32
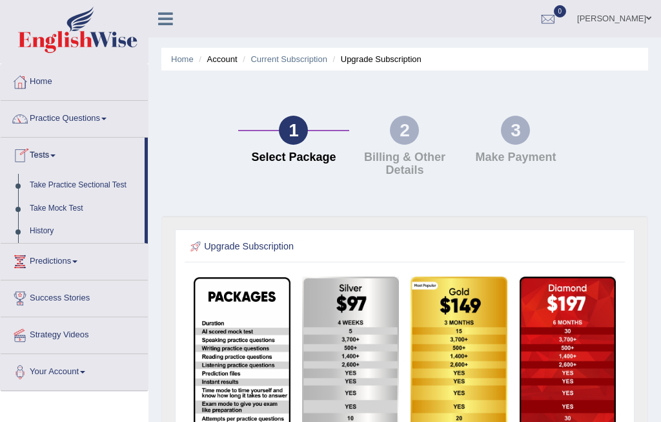
click at [130, 185] on div at bounding box center [330, 211] width 661 height 422
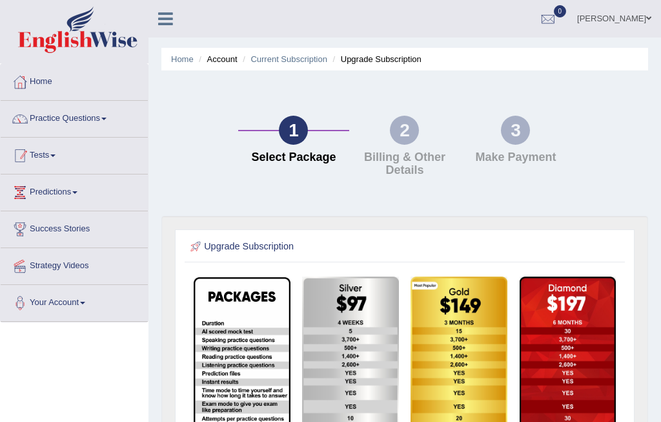
click at [38, 158] on link "Tests" at bounding box center [74, 154] width 147 height 32
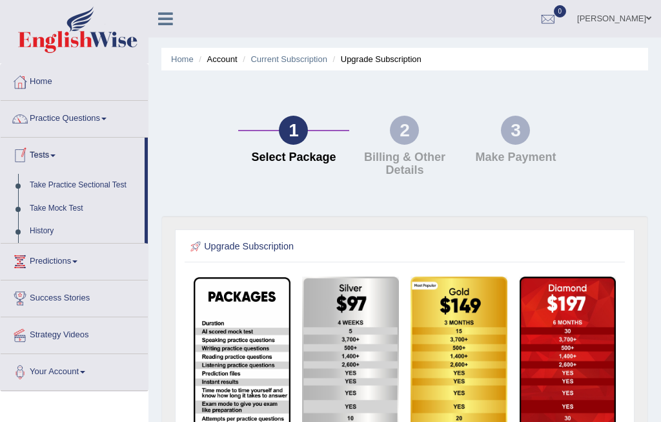
click at [50, 207] on div at bounding box center [330, 211] width 661 height 422
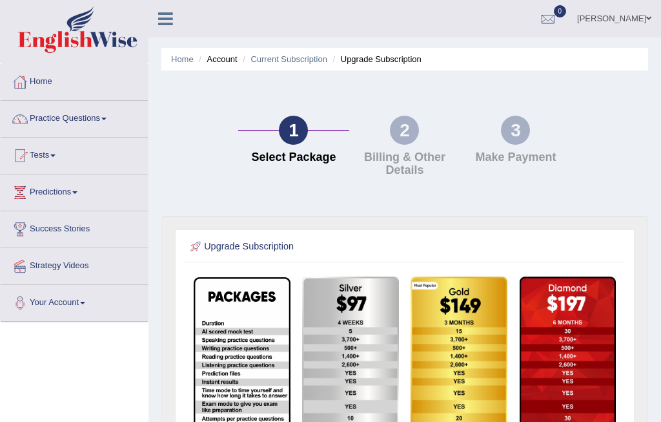
click at [45, 82] on link "Home" at bounding box center [74, 80] width 147 height 32
